Goal: Navigation & Orientation: Find specific page/section

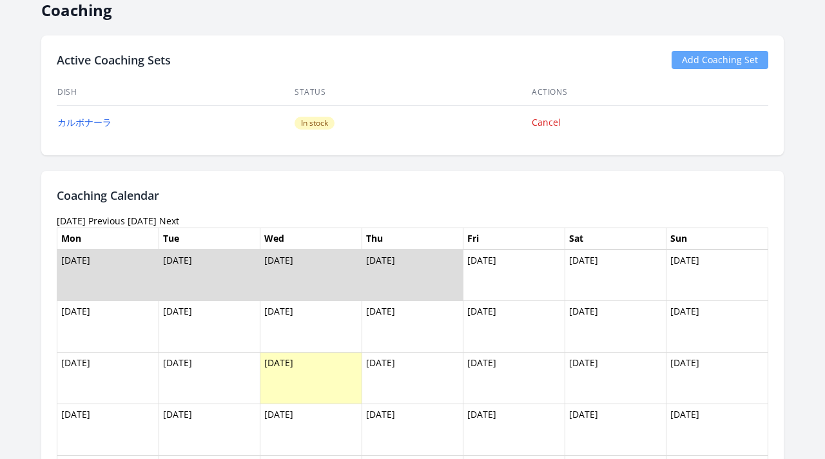
scroll to position [578, 0]
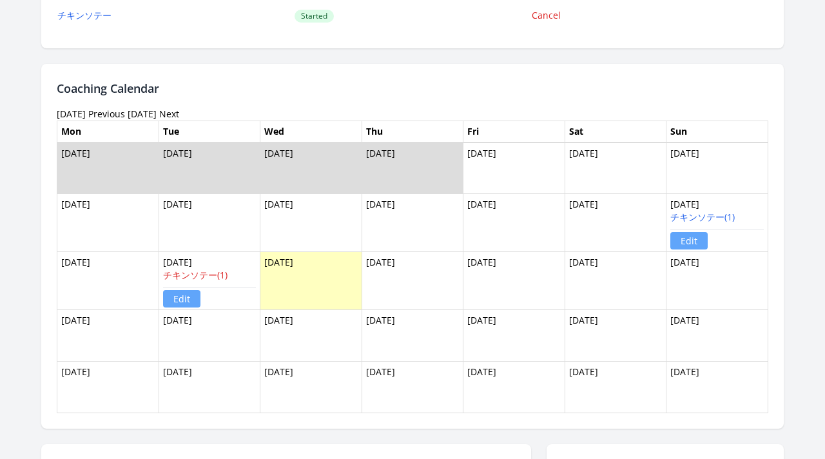
scroll to position [688, 0]
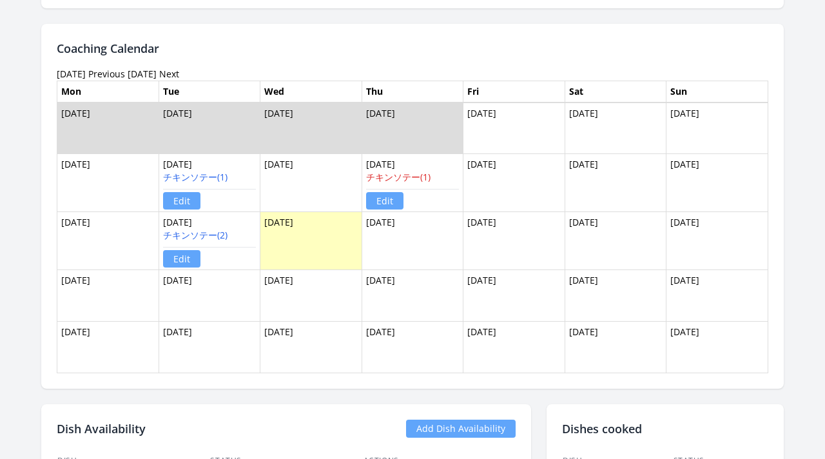
scroll to position [735, 0]
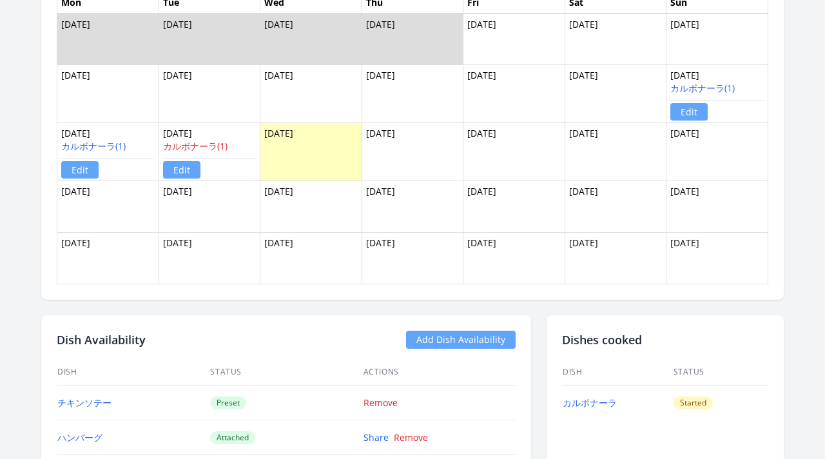
scroll to position [816, 0]
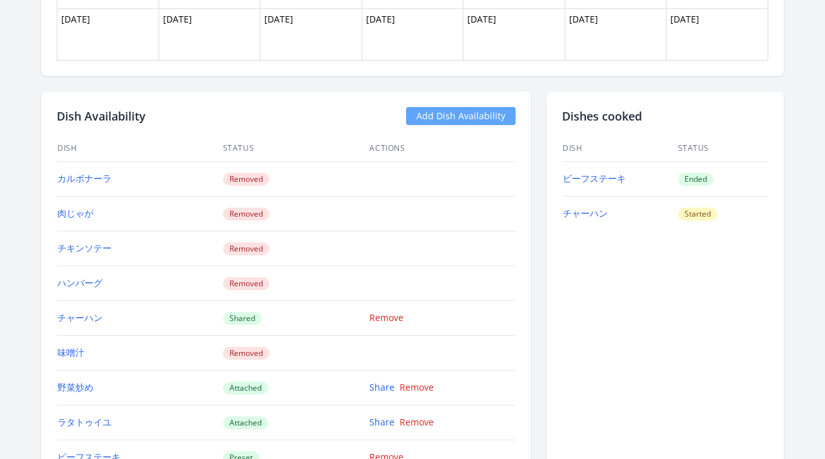
scroll to position [1005, 0]
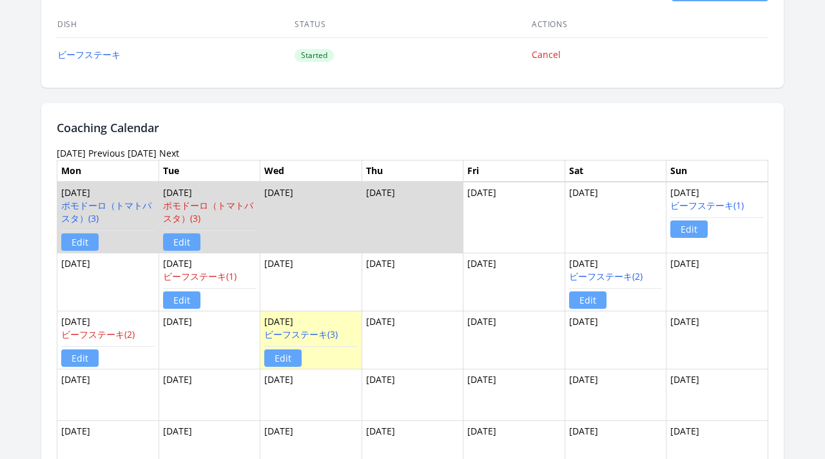
scroll to position [754, 0]
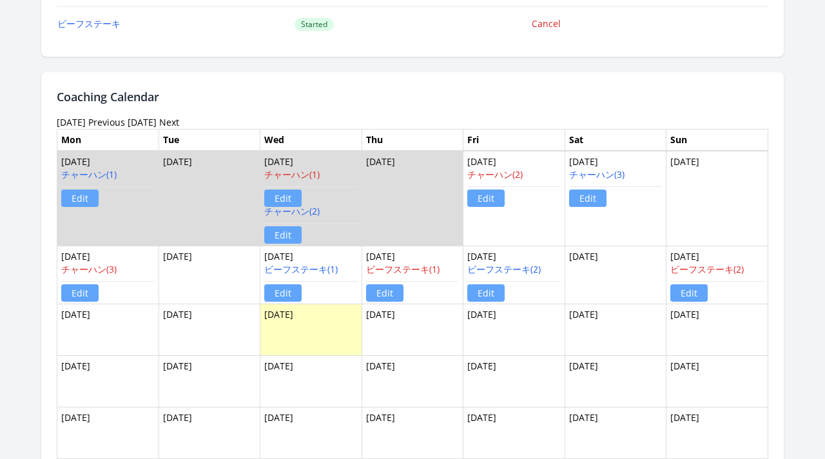
scroll to position [678, 0]
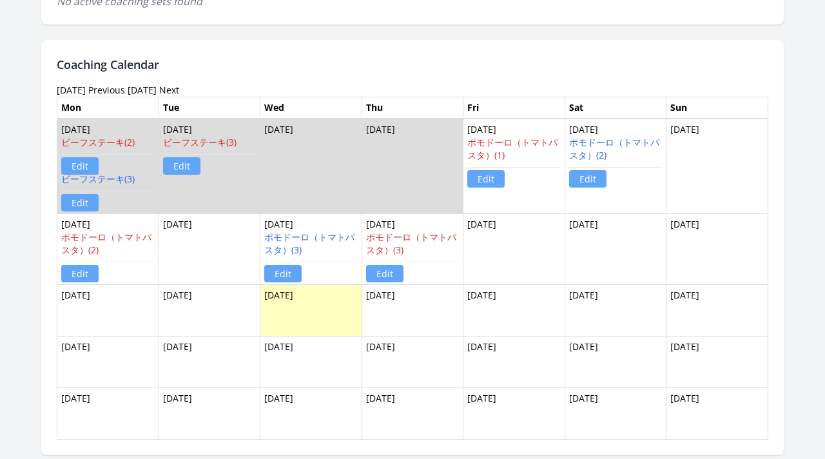
scroll to position [729, 0]
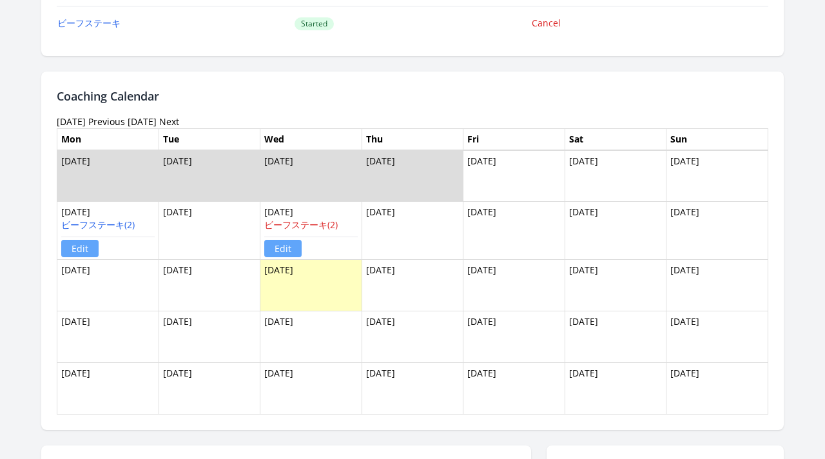
scroll to position [688, 0]
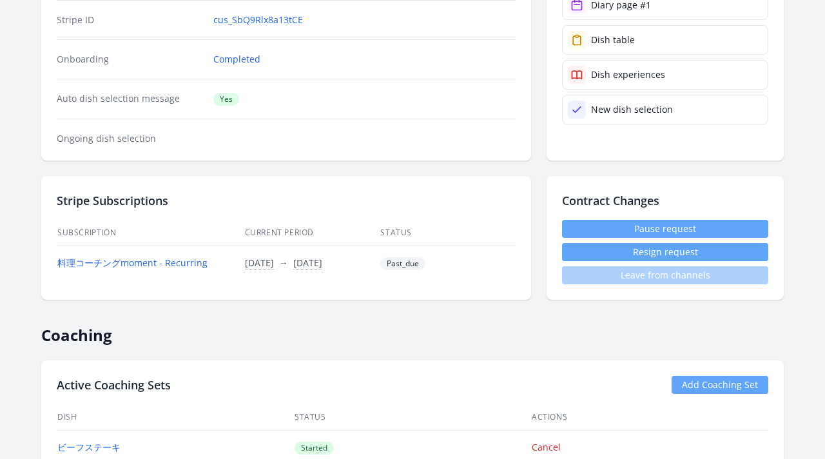
scroll to position [41, 0]
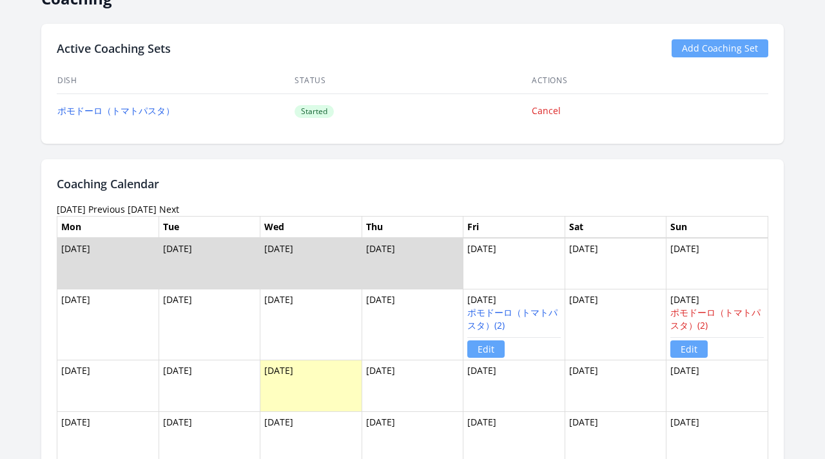
scroll to position [627, 0]
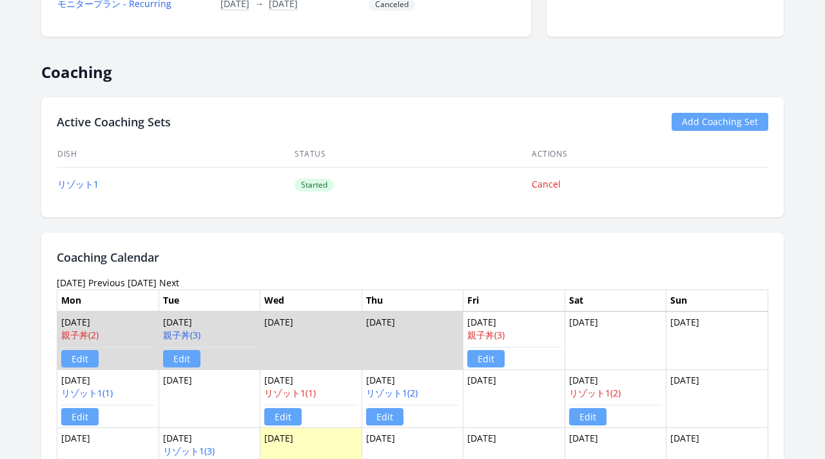
scroll to position [734, 0]
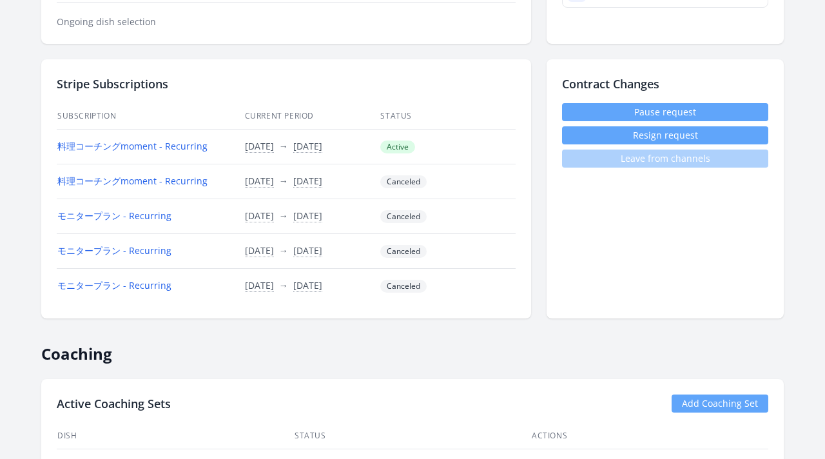
scroll to position [115, 0]
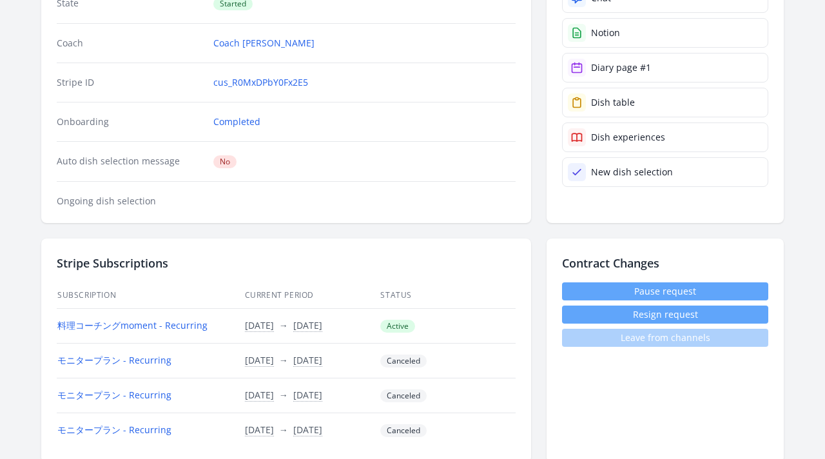
scroll to position [181, 0]
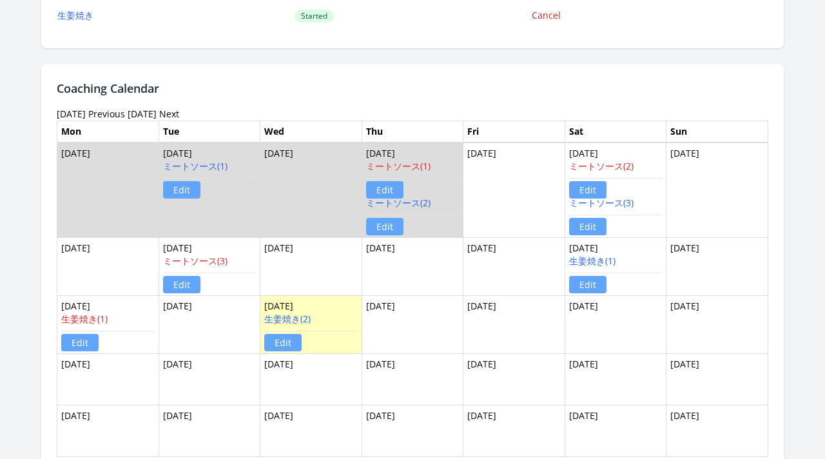
scroll to position [831, 0]
